Goal: Task Accomplishment & Management: Manage account settings

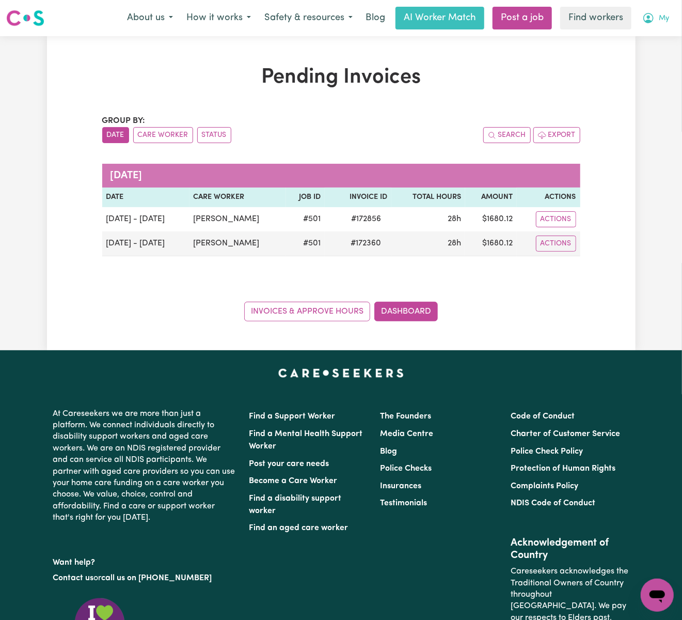
click at [654, 13] on icon "My Account" at bounding box center [648, 18] width 12 height 12
click at [647, 58] on link "Logout" at bounding box center [635, 60] width 82 height 20
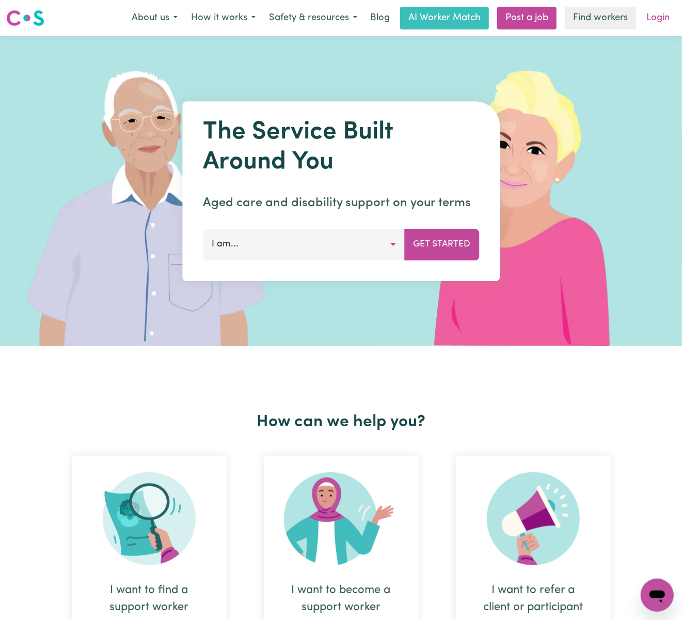
click at [657, 17] on link "Login" at bounding box center [658, 18] width 36 height 23
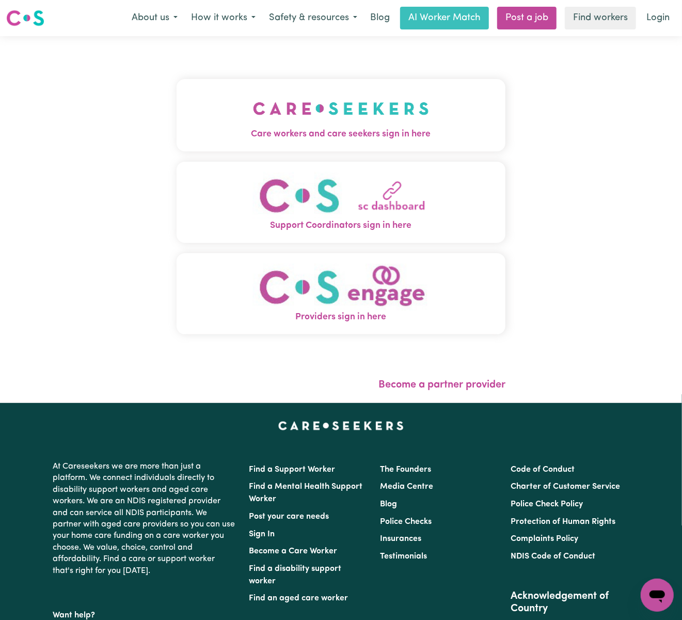
click at [360, 99] on img "Care workers and care seekers sign in here" at bounding box center [341, 108] width 176 height 38
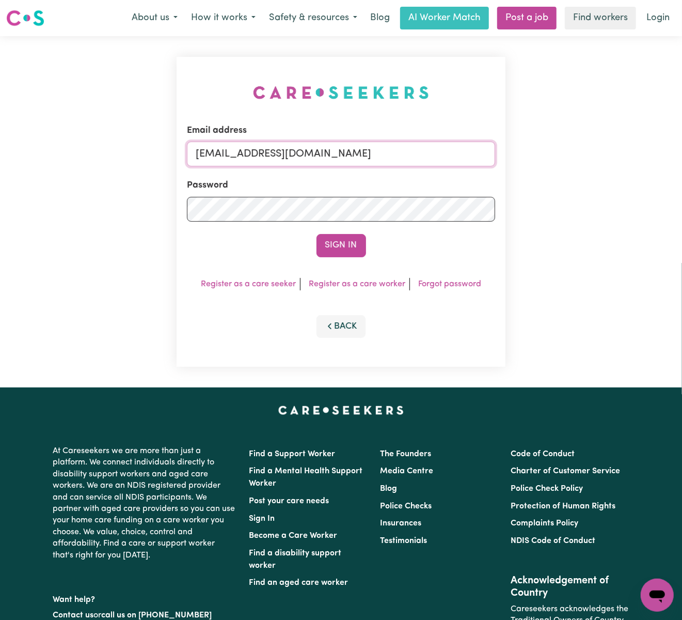
drag, startPoint x: 248, startPoint y: 153, endPoint x: 560, endPoint y: 155, distance: 311.3
click at [560, 155] on div "Email address [EMAIL_ADDRESS][DOMAIN_NAME] Password Sign In Register as a care …" at bounding box center [341, 211] width 682 height 351
paste input "[EMAIL_ADDRESS][DOMAIN_NAME]"
type input "superuser~[EMAIL_ADDRESS][DOMAIN_NAME]"
click at [316, 234] on button "Sign In" at bounding box center [341, 245] width 50 height 23
